Goal: Task Accomplishment & Management: Use online tool/utility

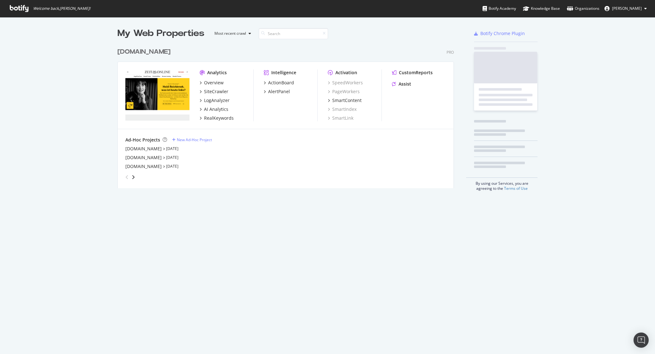
scroll to position [144, 337]
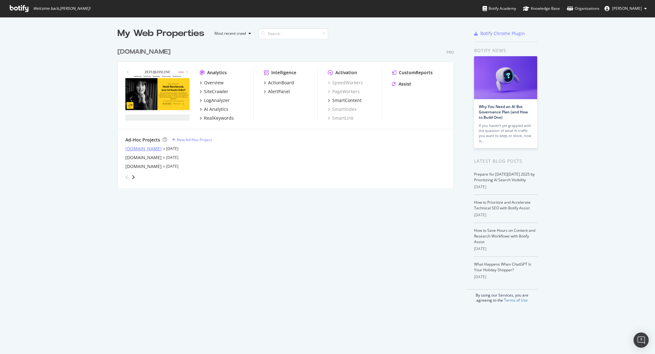
click at [140, 150] on div "[DOMAIN_NAME]" at bounding box center [143, 149] width 36 height 6
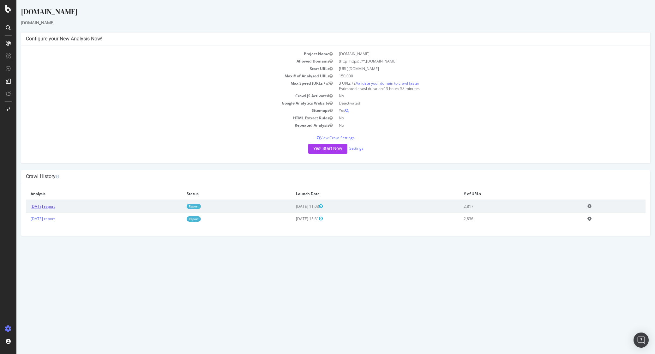
click at [55, 207] on link "2025 Sep. 1st report" at bounding box center [43, 206] width 24 height 5
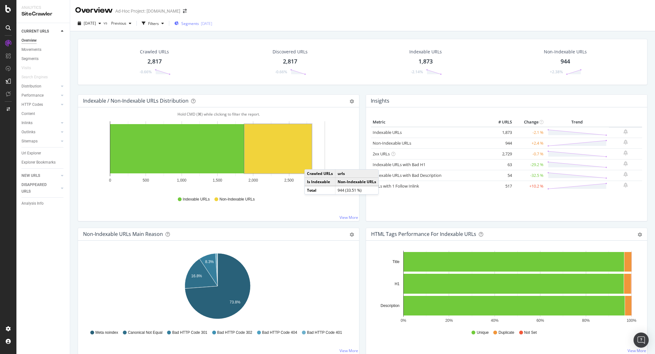
click at [199, 23] on span "Segments" at bounding box center [190, 23] width 18 height 5
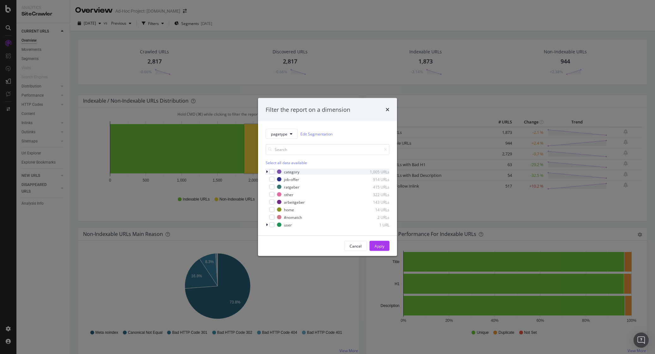
click at [266, 170] on icon "modal" at bounding box center [267, 172] width 2 height 4
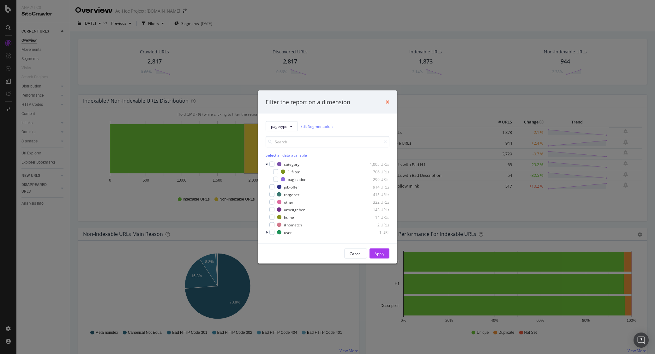
click at [386, 102] on icon "times" at bounding box center [388, 101] width 4 height 5
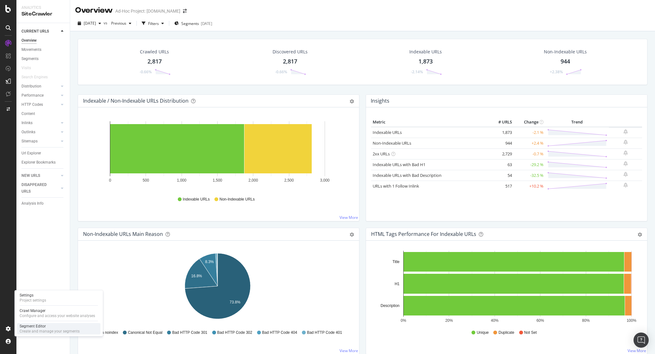
click at [47, 331] on div "Create and manage your segments" at bounding box center [50, 331] width 60 height 5
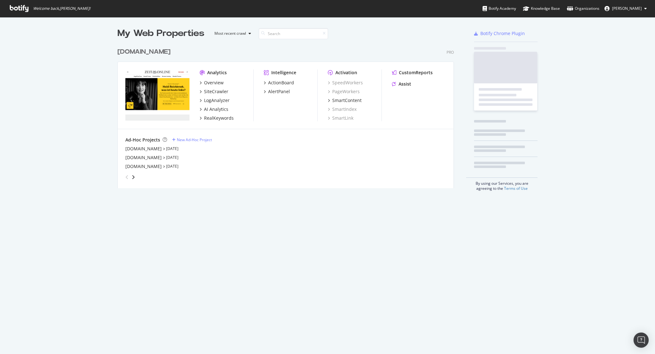
scroll to position [144, 337]
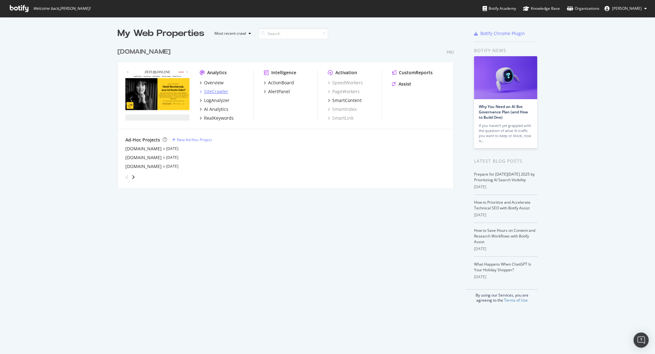
click at [213, 92] on div "SiteCrawler" at bounding box center [216, 91] width 24 height 6
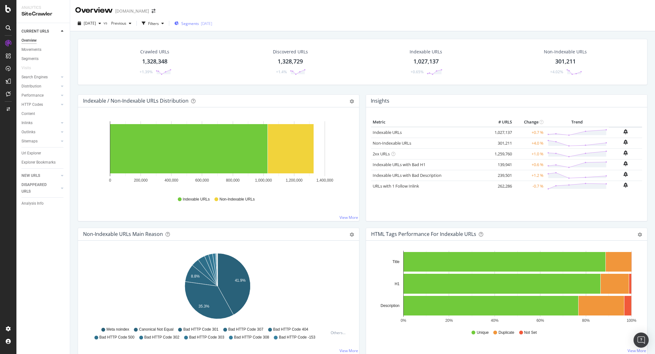
click at [194, 24] on span "Segments" at bounding box center [190, 23] width 18 height 5
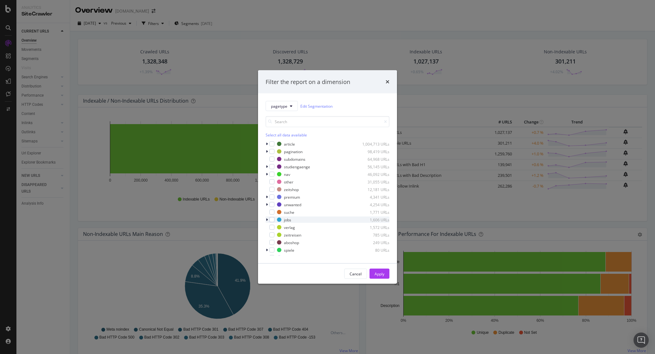
click at [267, 221] on icon "modal" at bounding box center [267, 220] width 2 height 4
click at [272, 179] on div "modal" at bounding box center [271, 178] width 4 height 6
